Goal: Task Accomplishment & Management: Use online tool/utility

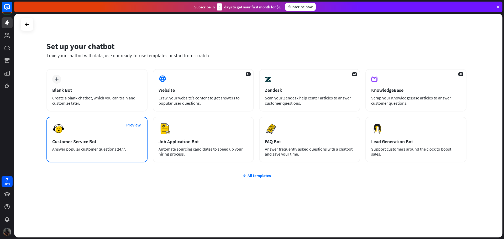
click at [127, 145] on div "Preview Customer Service Bot Answer popular customer questions 24/7." at bounding box center [97, 140] width 101 height 46
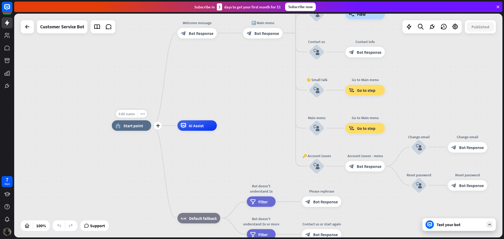
click at [125, 116] on span "Edit name" at bounding box center [127, 114] width 16 height 5
type input "**********"
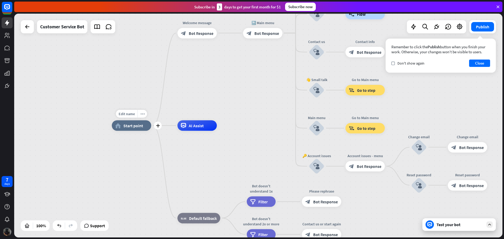
click at [127, 117] on div "Edit name" at bounding box center [127, 114] width 22 height 8
type input "**********"
click at [131, 121] on div "Edit name more_horiz plus home_2 Start point" at bounding box center [131, 126] width 39 height 11
click at [130, 115] on span "Edit name" at bounding box center [127, 114] width 16 height 5
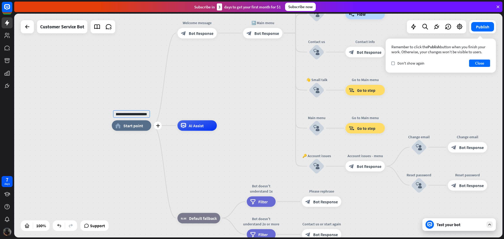
click at [122, 114] on input "**********" at bounding box center [131, 114] width 37 height 7
click at [480, 65] on button "Close" at bounding box center [480, 63] width 21 height 7
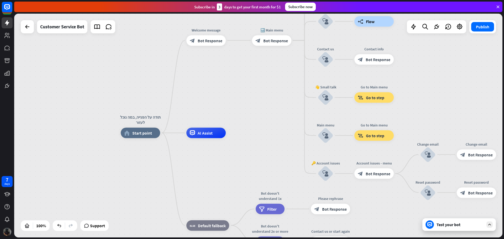
drag, startPoint x: 239, startPoint y: 85, endPoint x: 248, endPoint y: 92, distance: 11.6
click at [248, 92] on div "תודה על הפנייה, במה נוכל לעזור home_2 Start point Welcome message block_bot_res…" at bounding box center [258, 126] width 489 height 224
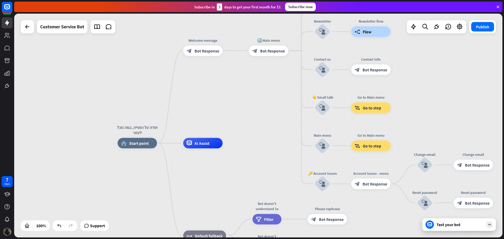
drag, startPoint x: 238, startPoint y: 78, endPoint x: 235, endPoint y: 89, distance: 10.7
click at [235, 89] on div "תודה על הפנייה, במה נוכל לעזור home_2 Start point Welcome message block_bot_res…" at bounding box center [258, 126] width 489 height 224
click at [163, 144] on icon "plus" at bounding box center [164, 144] width 4 height 4
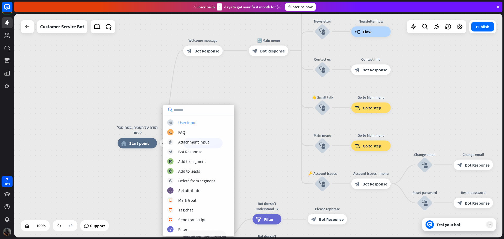
click at [193, 122] on div "User Input" at bounding box center [187, 122] width 18 height 5
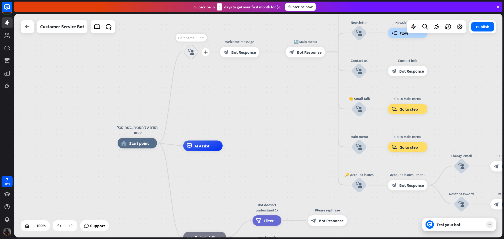
click at [186, 38] on span "Edit name" at bounding box center [186, 37] width 16 height 5
type input "**********"
click at [216, 85] on div "**********" at bounding box center [258, 126] width 489 height 224
click at [208, 53] on div "plus" at bounding box center [206, 52] width 8 height 8
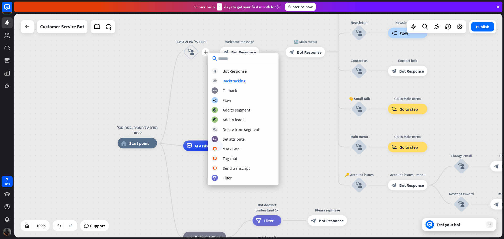
click at [317, 84] on div "תודה על הפנייה, במה נוכל לעזור home_2 Start point plus דיווח על אירוע סייבר blo…" at bounding box center [258, 126] width 489 height 224
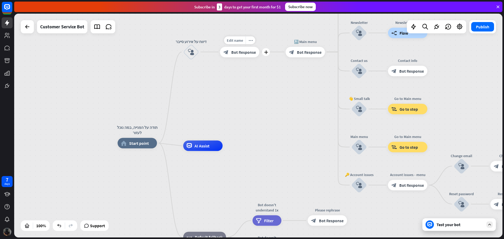
click at [241, 55] on span "Bot Response" at bounding box center [243, 51] width 25 height 5
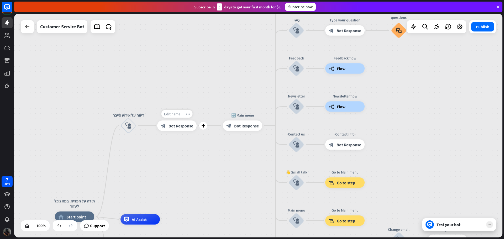
click at [181, 113] on div "Edit name" at bounding box center [173, 114] width 22 height 8
click at [183, 115] on input "**********" at bounding box center [177, 114] width 37 height 7
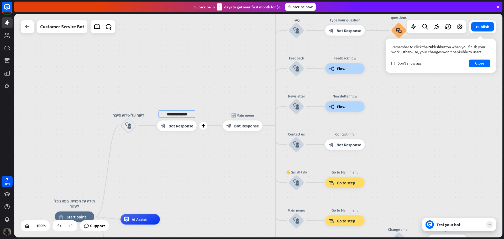
type input "**********"
click at [178, 112] on span "Edit name" at bounding box center [172, 114] width 16 height 5
type input "**********"
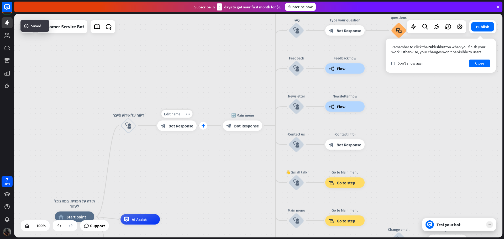
click at [206, 126] on div "plus" at bounding box center [203, 126] width 8 height 8
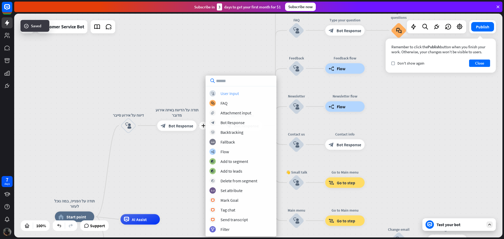
click at [239, 96] on div "block_user_input User Input" at bounding box center [241, 93] width 63 height 6
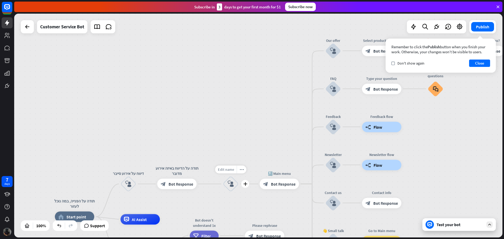
click at [234, 173] on div "Edit name" at bounding box center [226, 170] width 22 height 8
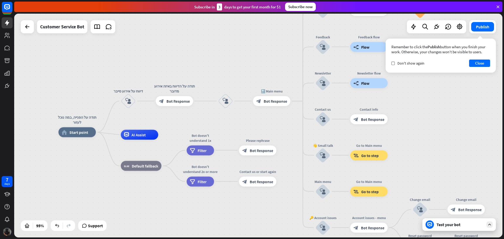
drag, startPoint x: 238, startPoint y: 149, endPoint x: 235, endPoint y: 89, distance: 60.5
click at [235, 85] on div "תודה על הפנייה, במה נוכל לעזור home_2 Start point דיווח על אירוע סייבר block_us…" at bounding box center [258, 126] width 489 height 224
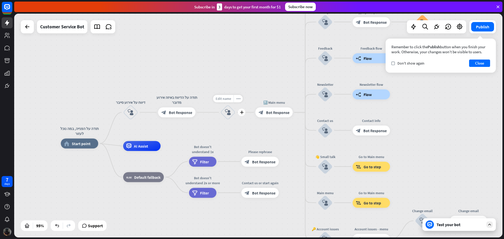
click at [225, 99] on span "Edit name" at bounding box center [224, 98] width 16 height 4
click at [225, 100] on input "text" at bounding box center [228, 99] width 35 height 7
type input "*"
type input "******"
click at [244, 133] on div "תודה על הפנייה, במה נוכל לעזור home_2 Start point דיווח על אירוע סייבר block_us…" at bounding box center [258, 126] width 489 height 224
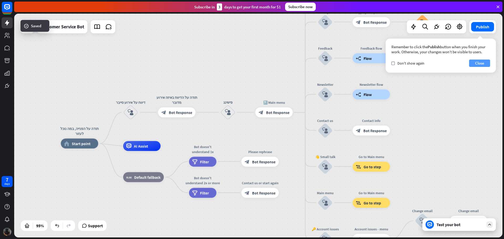
click at [477, 66] on button "Close" at bounding box center [480, 63] width 21 height 7
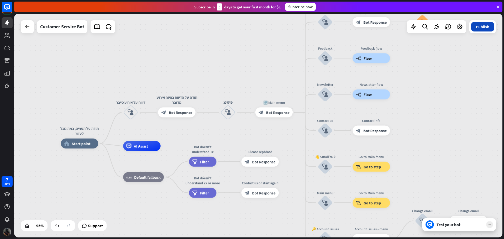
click at [487, 28] on button "Publish" at bounding box center [483, 26] width 23 height 9
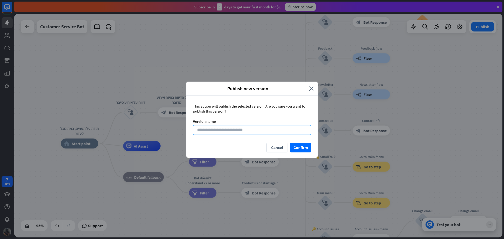
click at [257, 128] on input at bounding box center [252, 130] width 118 height 10
type input "*********"
click at [296, 149] on button "Confirm" at bounding box center [300, 148] width 21 height 10
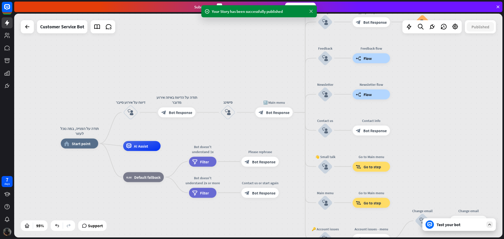
click at [311, 13] on icon at bounding box center [311, 12] width 5 height 6
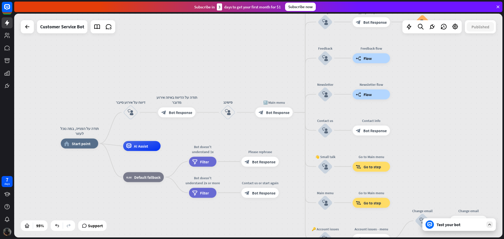
click at [489, 227] on icon at bounding box center [490, 225] width 5 height 5
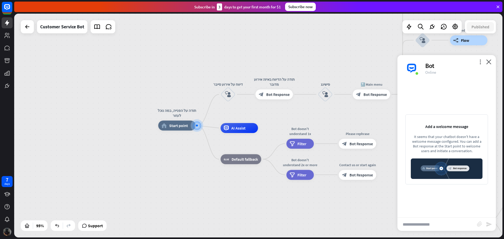
click at [439, 169] on img at bounding box center [447, 169] width 72 height 20
click at [429, 228] on input "text" at bounding box center [438, 224] width 80 height 13
type input "***"
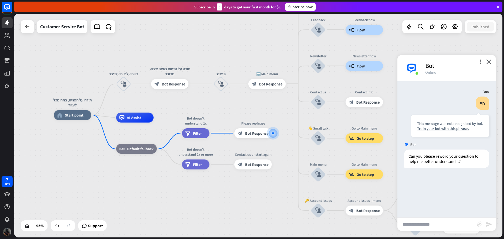
drag, startPoint x: 205, startPoint y: 182, endPoint x: 260, endPoint y: 188, distance: 55.7
click at [260, 188] on div "תודה על הפנייה, במה נוכל לעזור home_2 Start point דיווח על אירוע סייבר block_us…" at bounding box center [286, 221] width 464 height 213
click at [71, 57] on div "Edit name more_horiz תודה על הפנייה, במה נוכל לעזור home_2 Start point דיווח על…" at bounding box center [258, 126] width 489 height 224
click at [7, 230] on img at bounding box center [7, 232] width 8 height 8
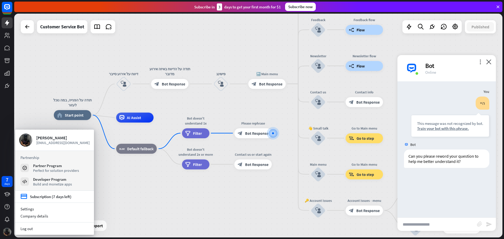
click at [165, 204] on div "תודה על הפנייה, במה נוכל לעזור home_2 Start point דיווח על אירוע סייבר block_us…" at bounding box center [286, 221] width 464 height 213
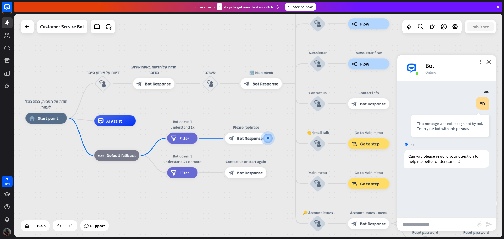
click at [489, 58] on div "more_vert close Bot Online" at bounding box center [447, 68] width 99 height 26
click at [489, 60] on icon "close" at bounding box center [489, 61] width 5 height 5
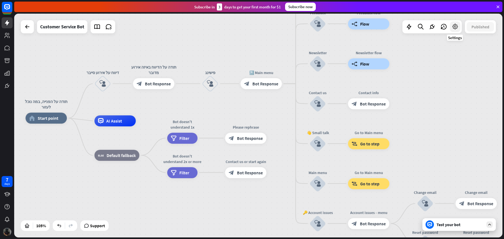
click at [456, 28] on icon at bounding box center [455, 26] width 7 height 7
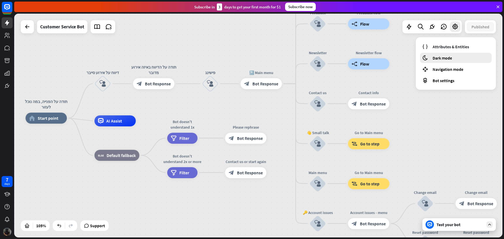
click at [457, 57] on div "moon Dark mode" at bounding box center [456, 58] width 72 height 10
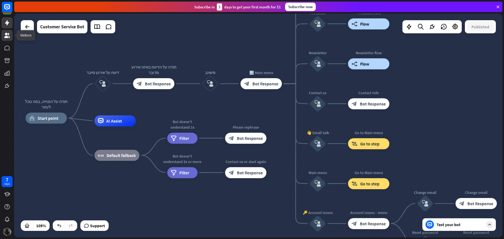
click at [10, 35] on icon at bounding box center [7, 35] width 6 height 6
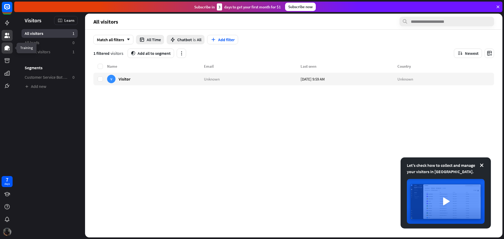
click at [6, 46] on icon at bounding box center [6, 48] width 5 height 5
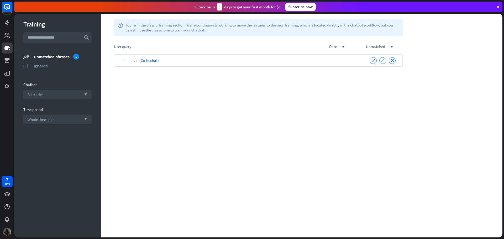
click at [186, 61] on div "היי (Go to chat)" at bounding box center [248, 60] width 231 height 12
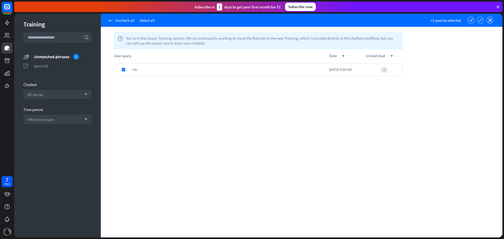
click at [147, 68] on div "היי" at bounding box center [231, 70] width 197 height 12
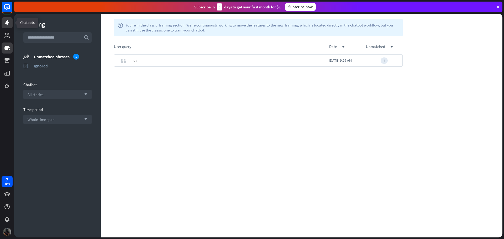
click at [7, 20] on icon at bounding box center [7, 23] width 6 height 6
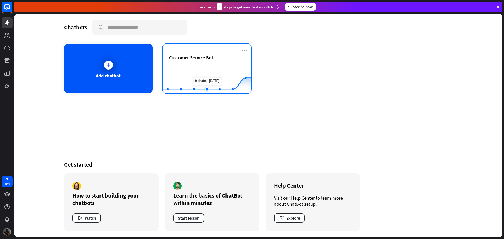
click at [210, 85] on rect at bounding box center [207, 80] width 89 height 33
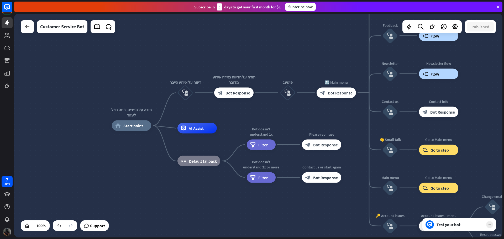
click at [33, 31] on div at bounding box center [27, 26] width 13 height 13
click at [29, 28] on icon at bounding box center [27, 27] width 6 height 6
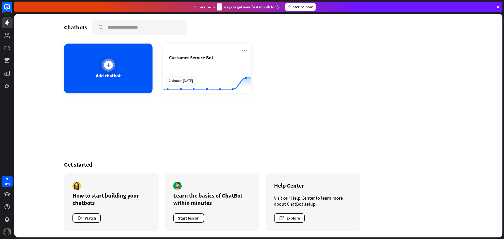
click at [131, 69] on div "Add chatbot" at bounding box center [108, 69] width 89 height 50
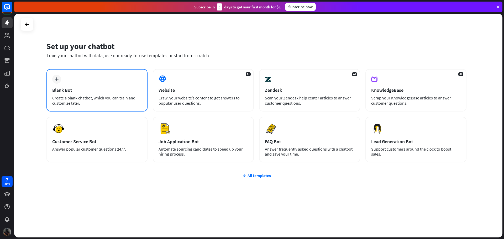
click at [102, 95] on div "plus Blank Bot Create a blank chatbot, which you can train and customize later." at bounding box center [97, 90] width 101 height 43
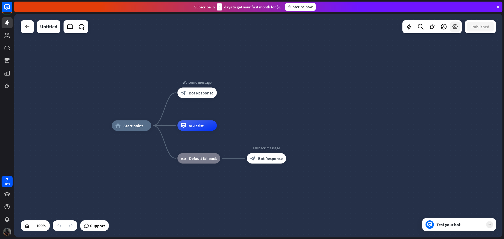
click at [455, 30] on icon at bounding box center [455, 26] width 7 height 7
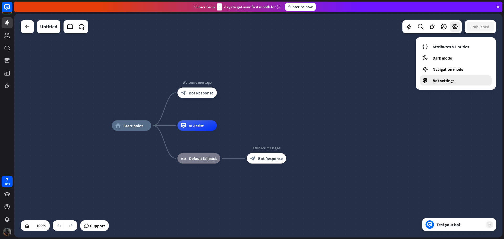
click at [449, 83] on div "Bot settings" at bounding box center [456, 80] width 72 height 10
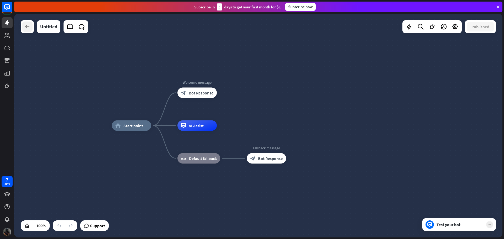
click at [28, 28] on icon at bounding box center [27, 27] width 6 height 6
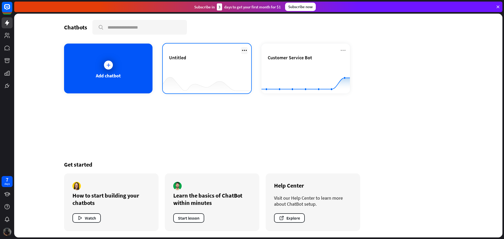
click at [245, 52] on icon at bounding box center [244, 50] width 6 height 6
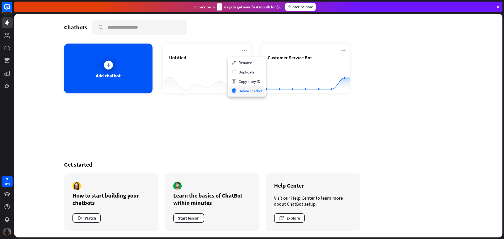
click at [249, 92] on div "Delete chatbot" at bounding box center [246, 90] width 35 height 9
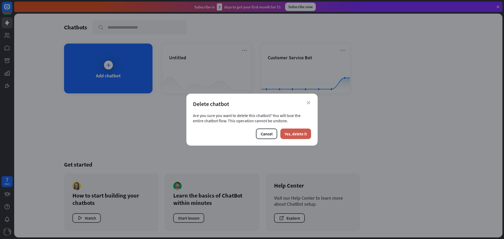
drag, startPoint x: 304, startPoint y: 133, endPoint x: 269, endPoint y: 85, distance: 59.9
click at [304, 133] on button "Yes, delete it" at bounding box center [296, 134] width 31 height 11
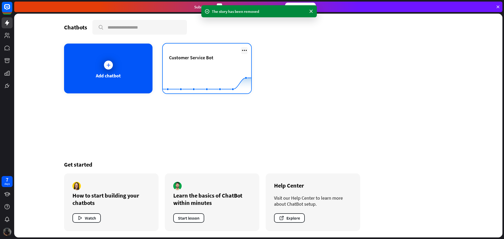
click at [246, 50] on icon at bounding box center [244, 50] width 6 height 6
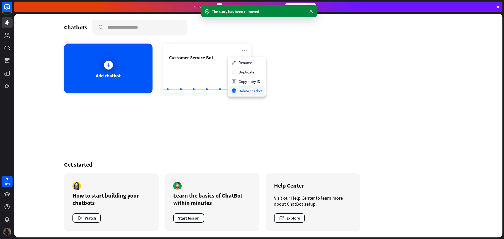
click at [253, 92] on div "Delete chatbot" at bounding box center [246, 90] width 35 height 9
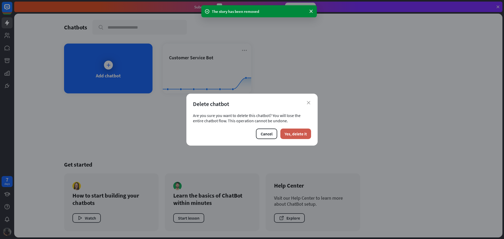
drag, startPoint x: 302, startPoint y: 126, endPoint x: 302, endPoint y: 133, distance: 6.8
click at [302, 130] on div "close Delete chatbot Are you sure you want to delete this chatbot? You will los…" at bounding box center [252, 120] width 131 height 52
click at [302, 133] on button "Yes, delete it" at bounding box center [296, 134] width 31 height 11
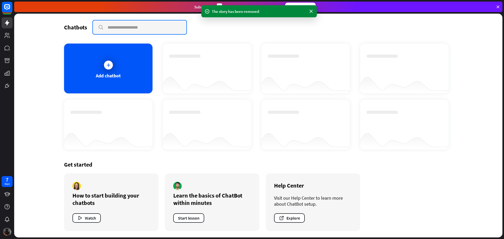
click at [133, 28] on input "text" at bounding box center [140, 27] width 94 height 14
type input "********"
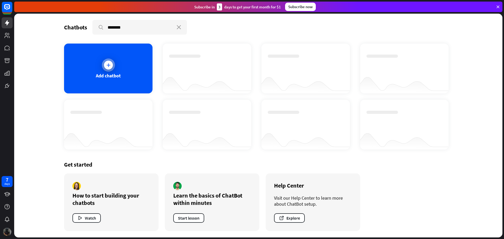
click at [111, 69] on div at bounding box center [108, 65] width 13 height 13
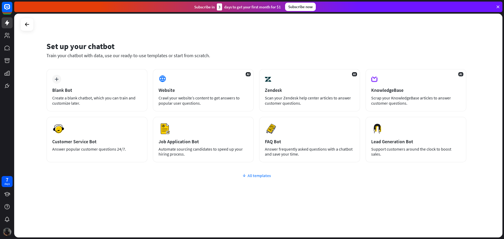
click at [261, 173] on div "All templates" at bounding box center [257, 175] width 420 height 5
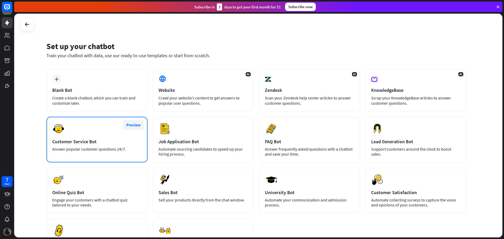
click at [135, 124] on button "Preview" at bounding box center [133, 125] width 21 height 10
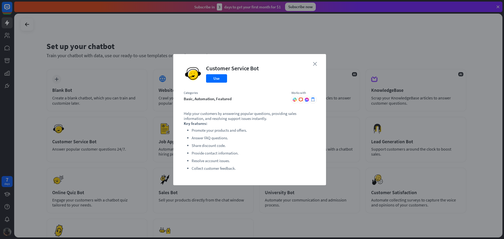
click at [317, 62] on icon "close" at bounding box center [315, 64] width 4 height 4
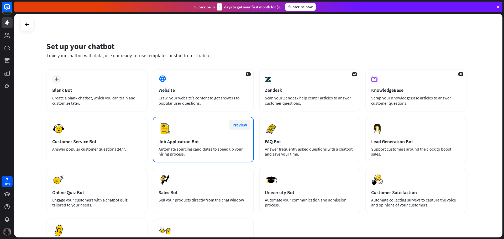
click at [241, 123] on button "Preview" at bounding box center [240, 125] width 21 height 10
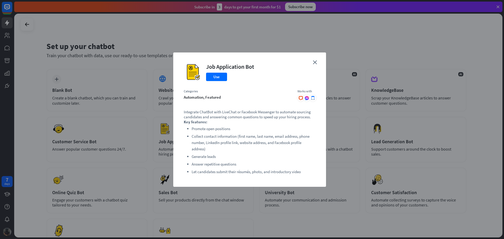
click at [318, 61] on div "close Job Application Bot Use Categories automation, featured Works with .cls-1…" at bounding box center [249, 120] width 153 height 135
click at [317, 60] on div "close Job Application Bot Use Categories automation, featured Works with .cls-1…" at bounding box center [249, 120] width 153 height 135
click at [313, 62] on icon "close" at bounding box center [315, 62] width 4 height 4
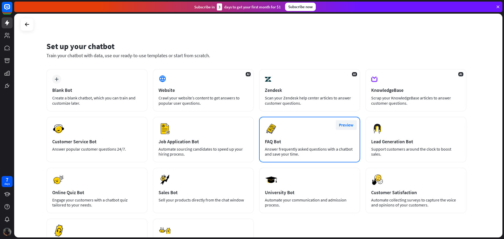
click at [348, 125] on button "Preview" at bounding box center [346, 125] width 21 height 10
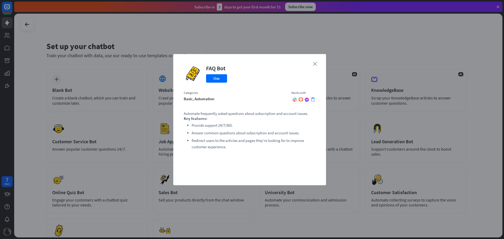
click at [315, 63] on icon "close" at bounding box center [315, 64] width 4 height 4
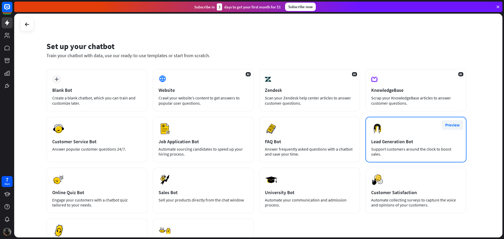
click at [452, 125] on button "Preview" at bounding box center [452, 125] width 21 height 10
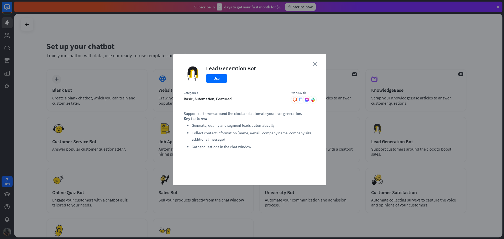
click at [316, 62] on icon "close" at bounding box center [315, 64] width 4 height 4
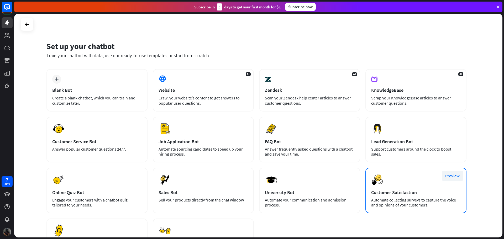
click at [460, 176] on button "Preview" at bounding box center [452, 176] width 21 height 10
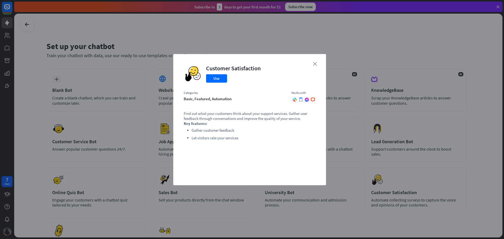
click at [317, 64] on icon "close" at bounding box center [315, 64] width 4 height 4
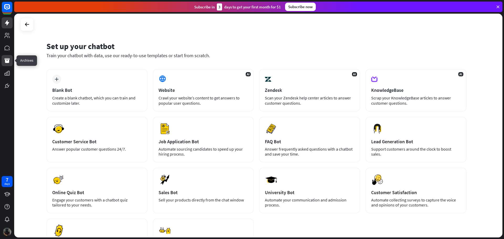
click at [7, 63] on icon at bounding box center [6, 60] width 5 height 5
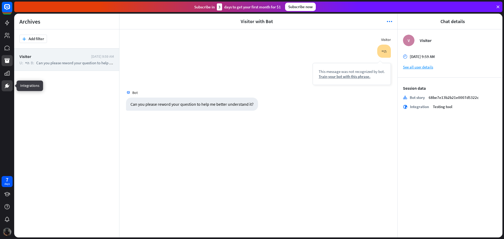
click at [8, 86] on icon at bounding box center [7, 86] width 4 height 4
